Goal: Task Accomplishment & Management: Manage account settings

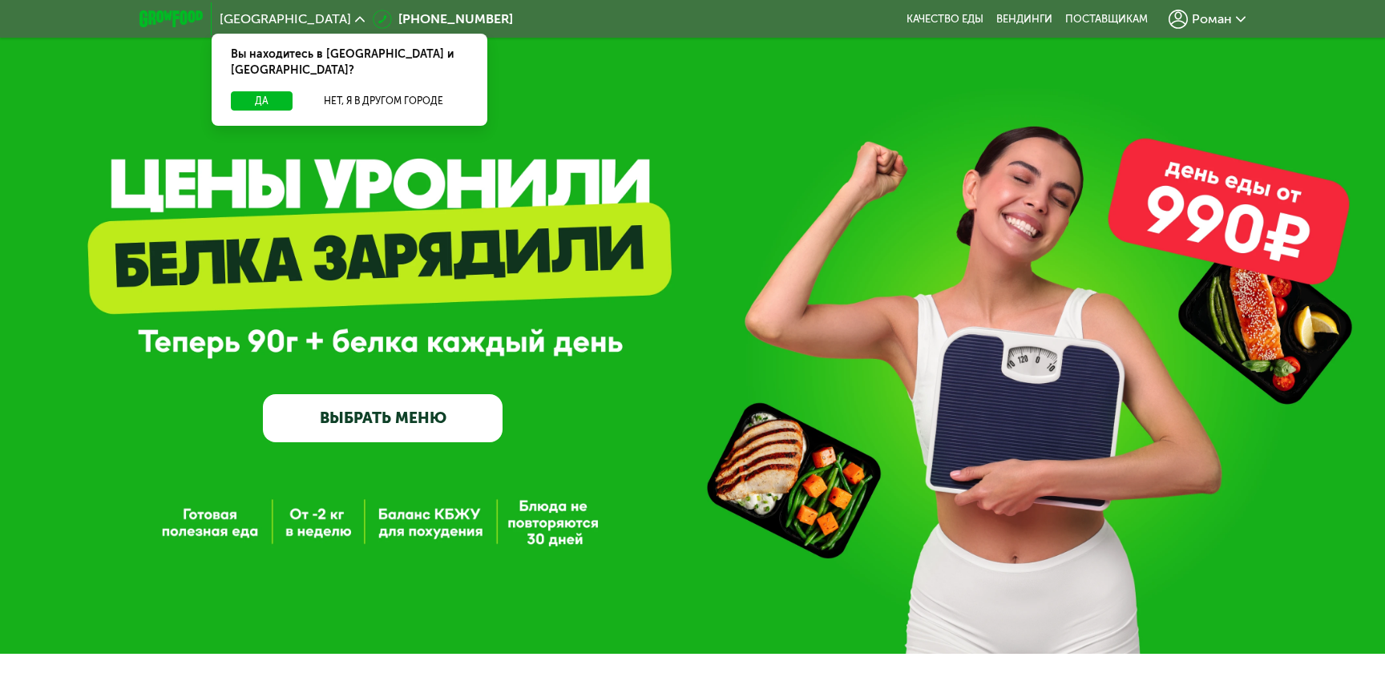
click at [1232, 9] on div "Роман" at bounding box center [1207, 19] width 93 height 35
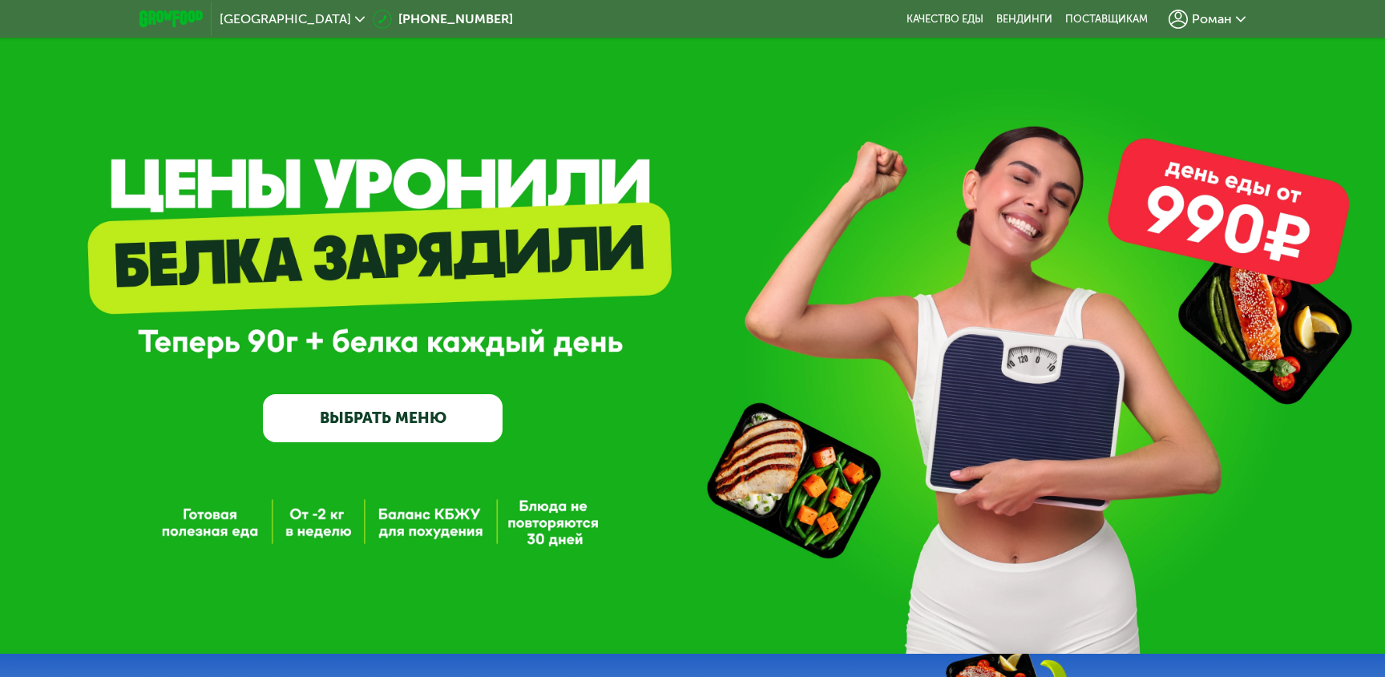
click at [1220, 17] on span "Роман" at bounding box center [1212, 19] width 40 height 13
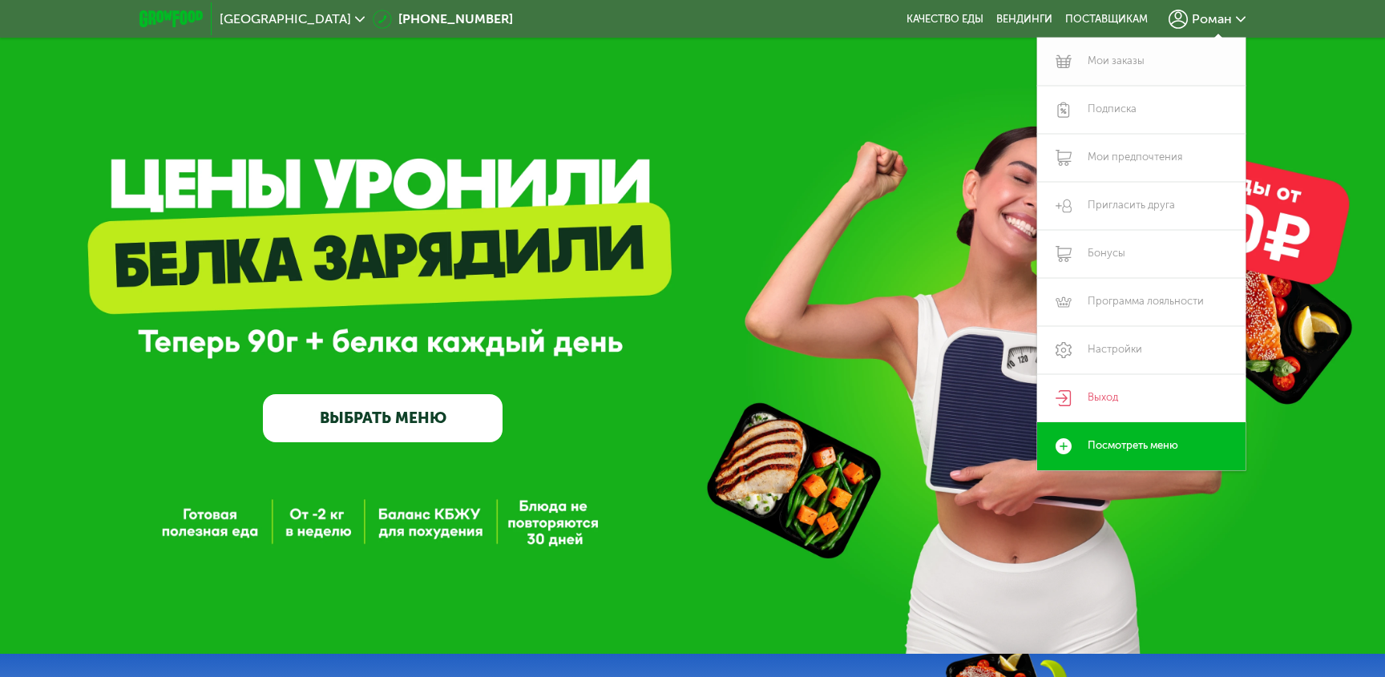
click at [1117, 60] on link "Мои заказы" at bounding box center [1141, 62] width 208 height 48
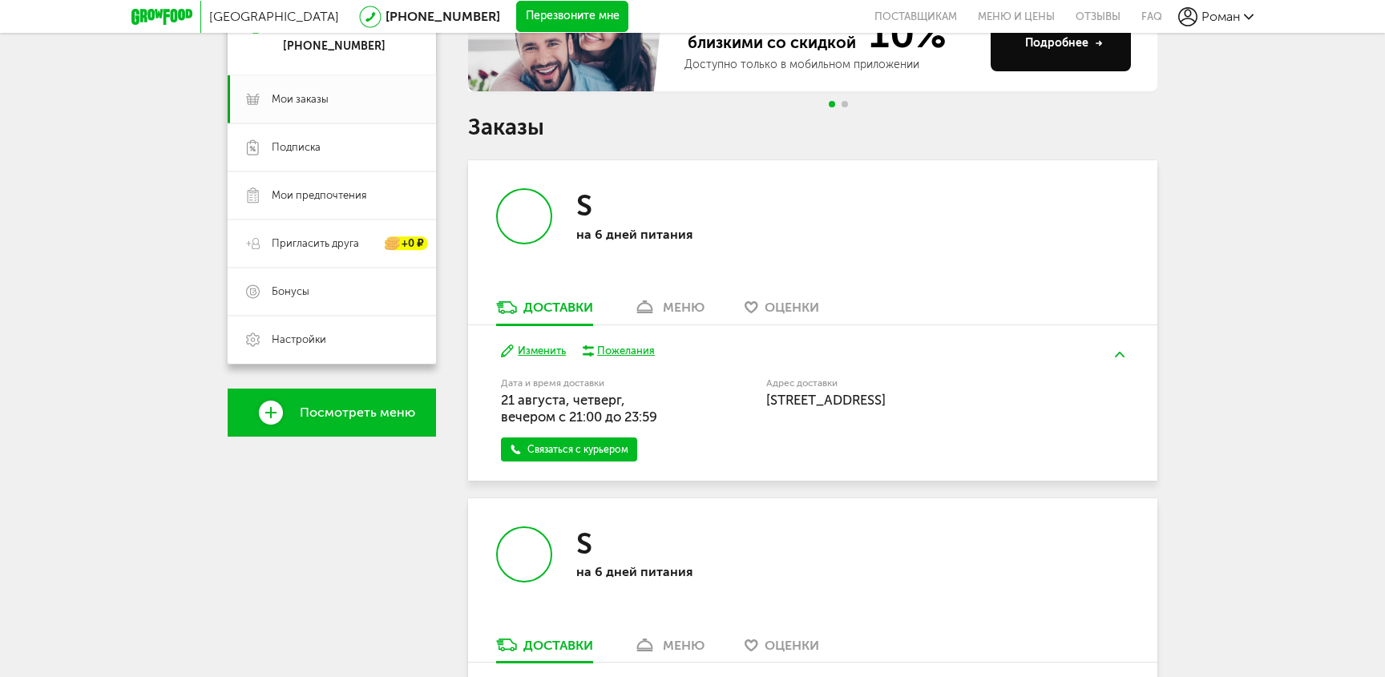
click at [672, 304] on div "меню" at bounding box center [684, 307] width 42 height 15
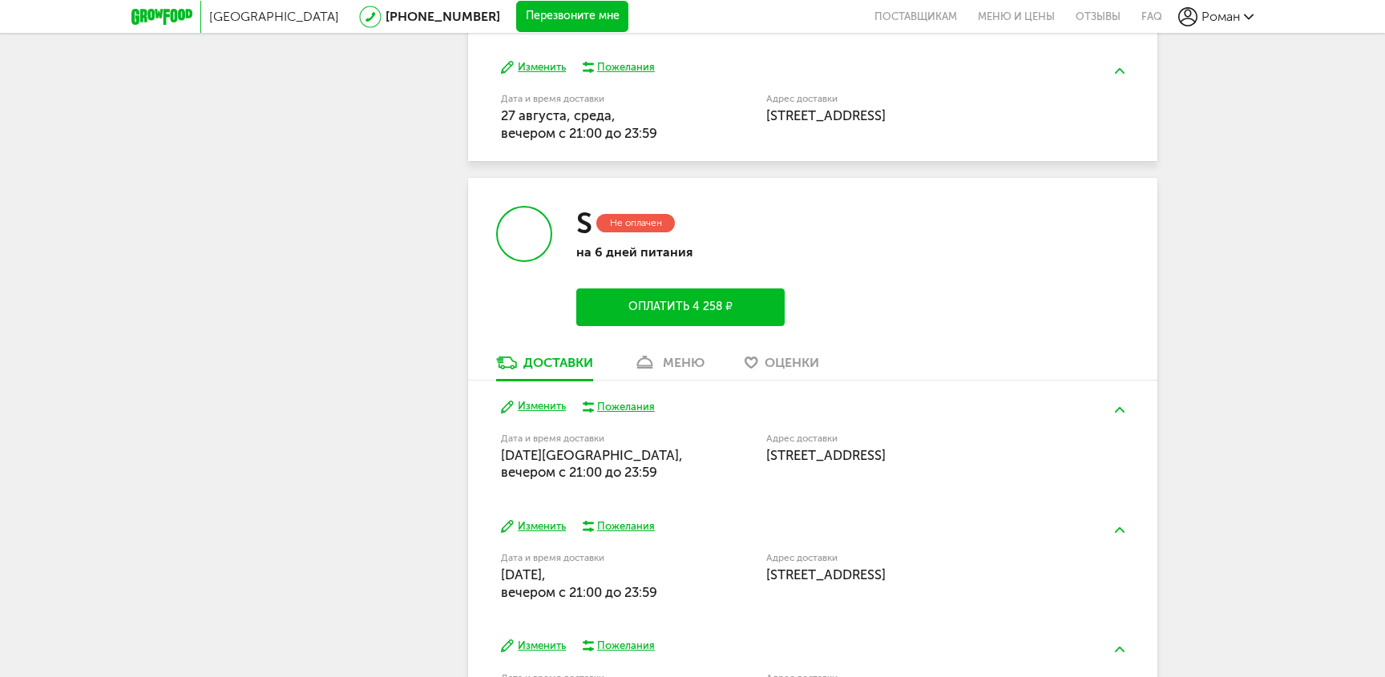
scroll to position [2676, 0]
